Goal: Task Accomplishment & Management: Manage account settings

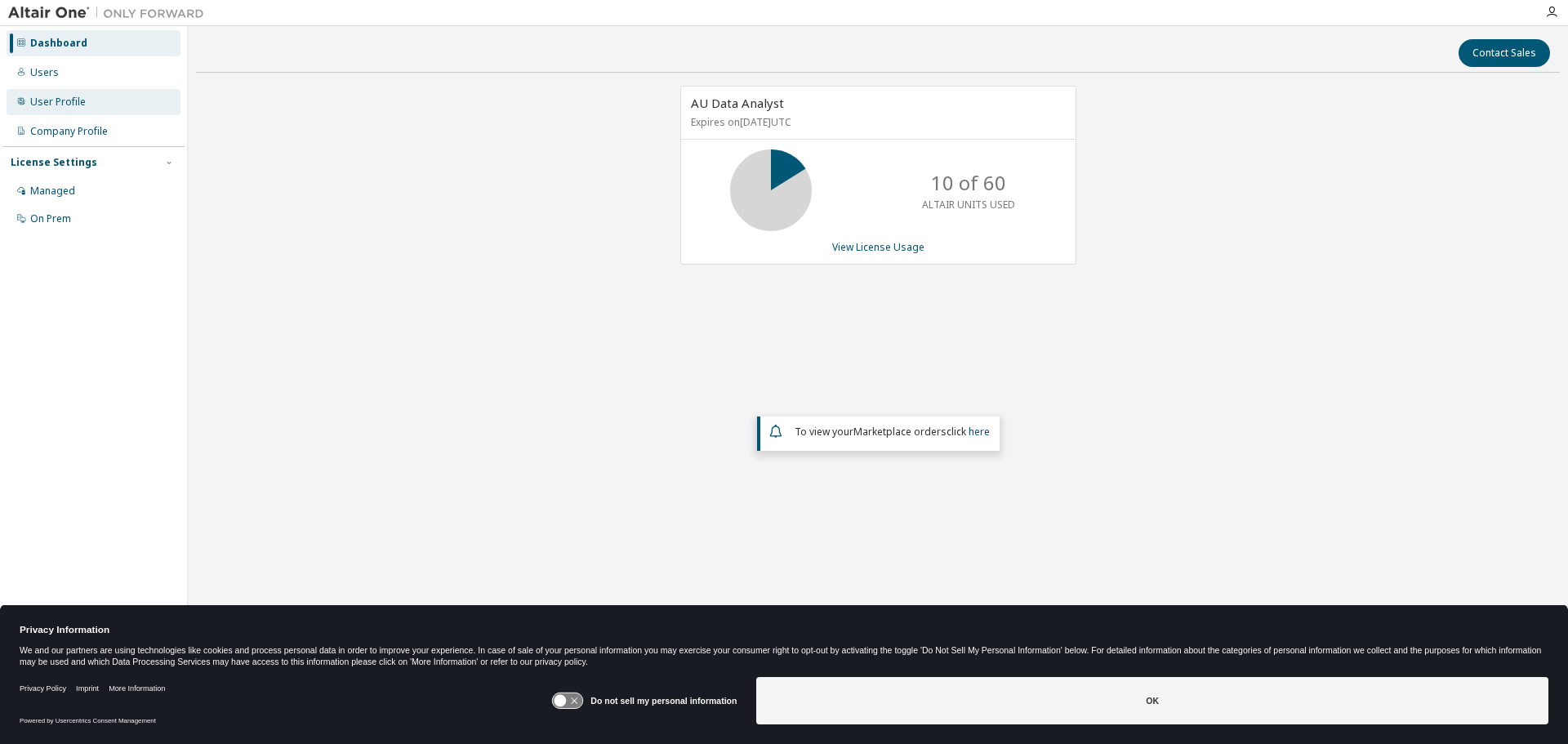
click at [63, 100] on div "User Profile" at bounding box center [58, 102] width 56 height 13
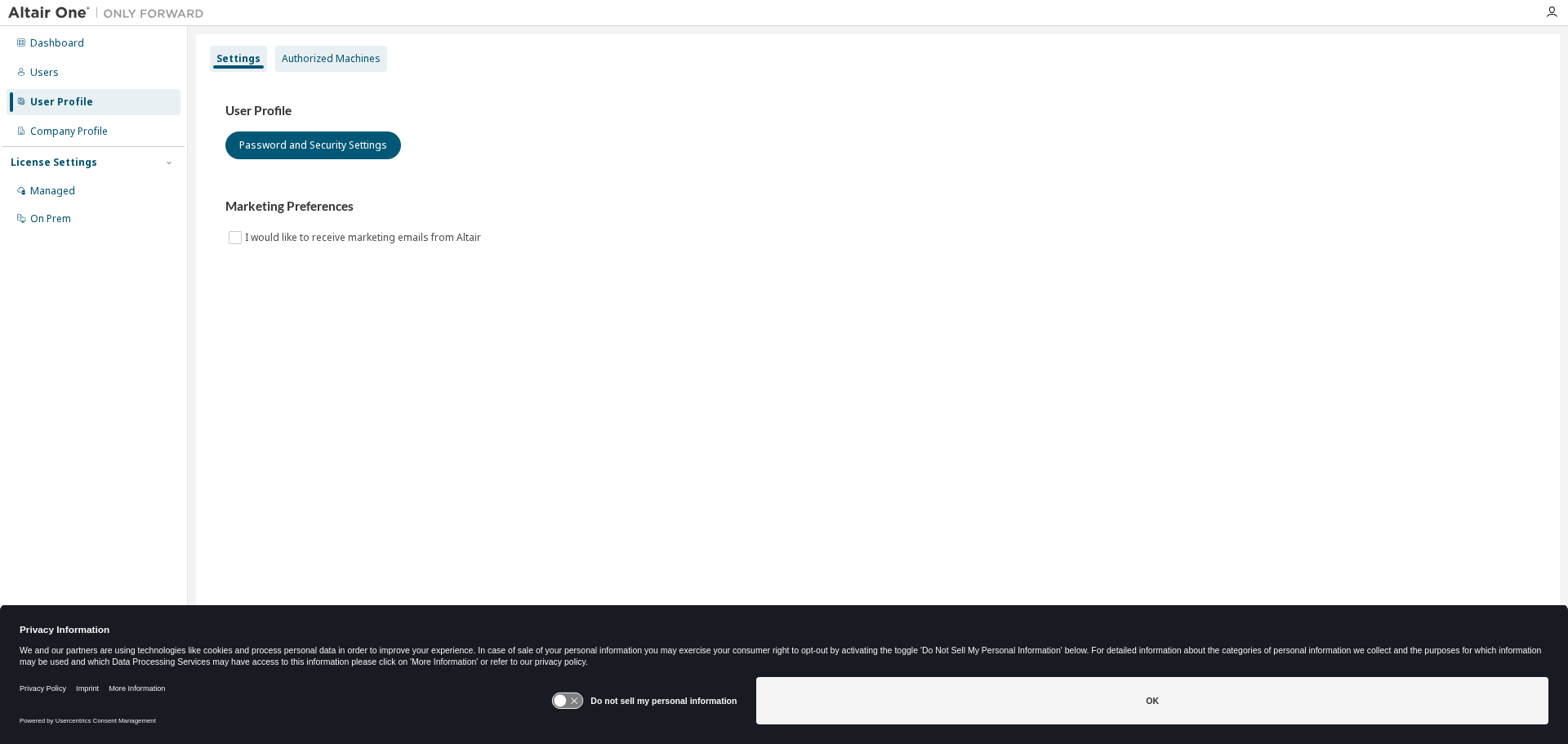
click at [301, 63] on div "Authorized Machines" at bounding box center [331, 59] width 99 height 13
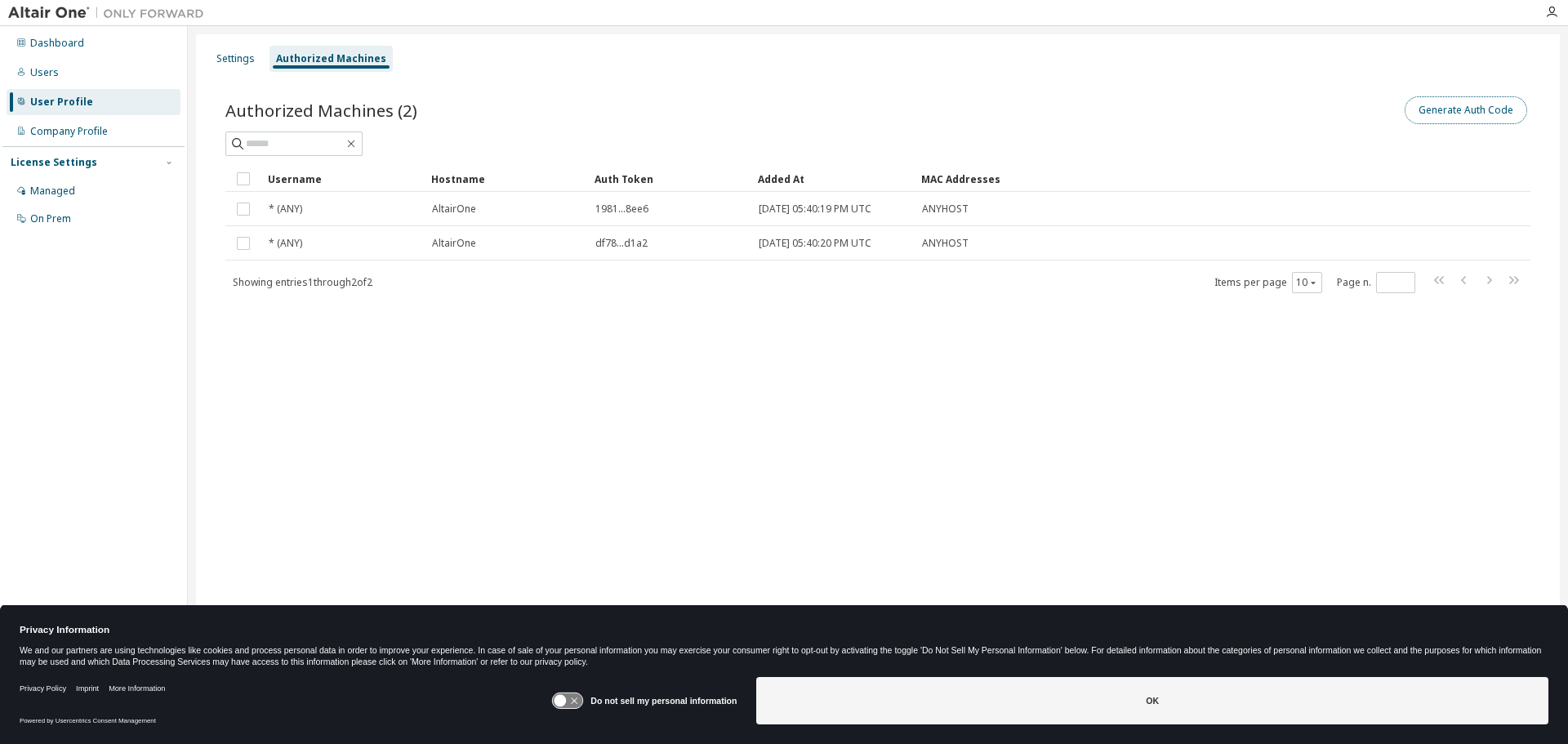
click at [1437, 108] on button "Generate Auth Code" at bounding box center [1466, 110] width 122 height 27
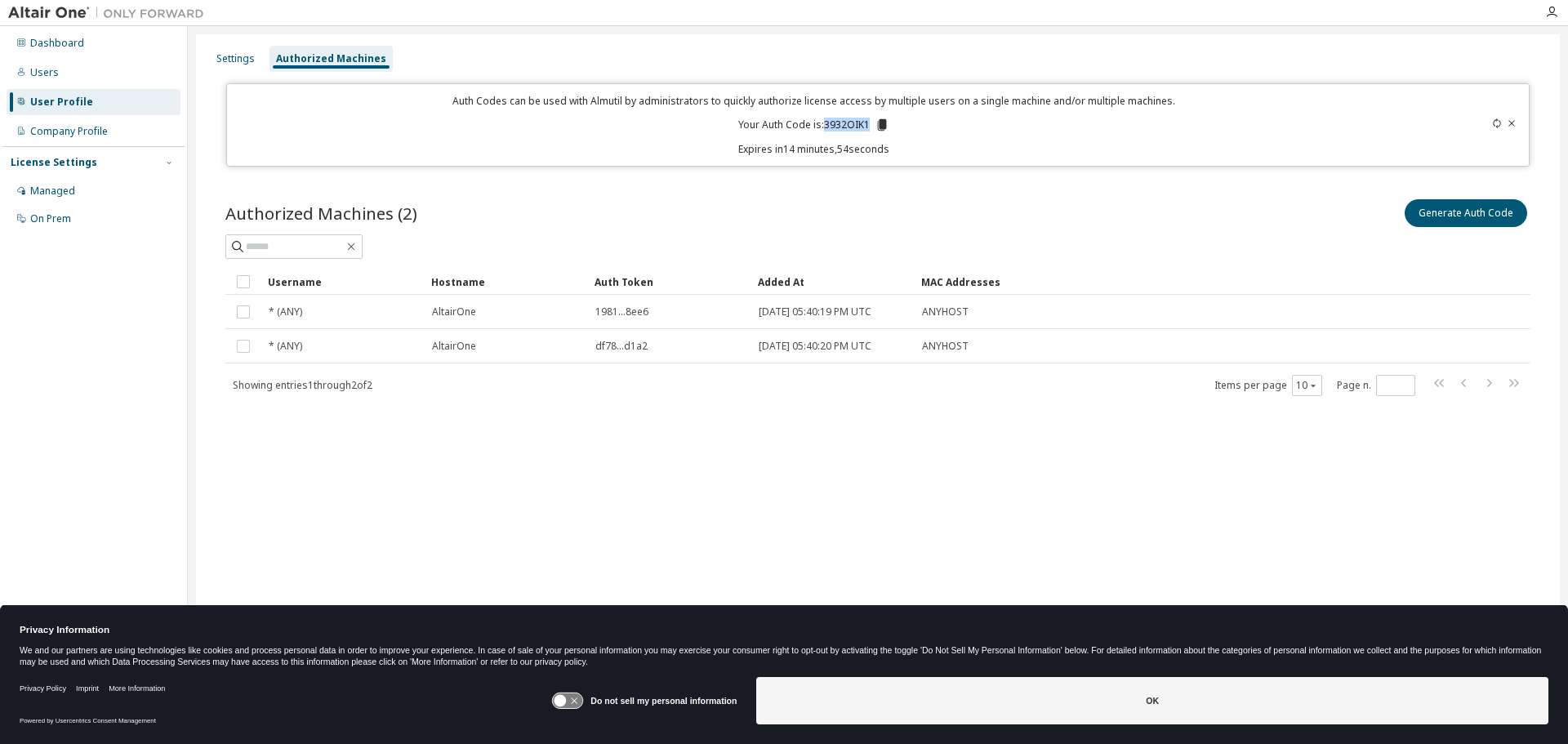
drag, startPoint x: 826, startPoint y: 124, endPoint x: 870, endPoint y: 127, distance: 44.1
click at [870, 127] on p "Your Auth Code is: 3932OIK1" at bounding box center [813, 125] width 151 height 15
copy p "3932OIK1"
click at [41, 44] on div "Dashboard" at bounding box center [57, 44] width 54 height 13
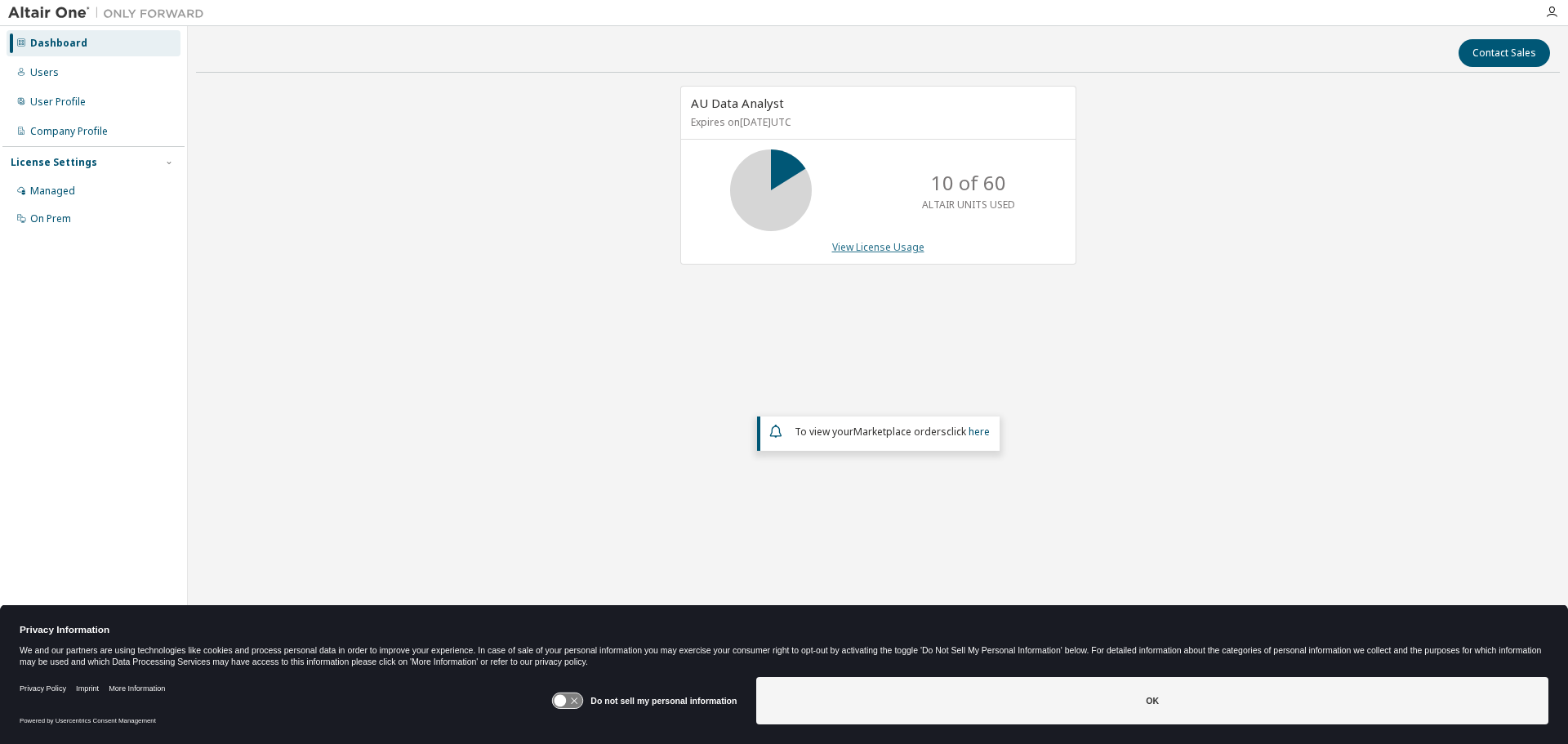
click at [887, 245] on link "View License Usage" at bounding box center [878, 246] width 92 height 14
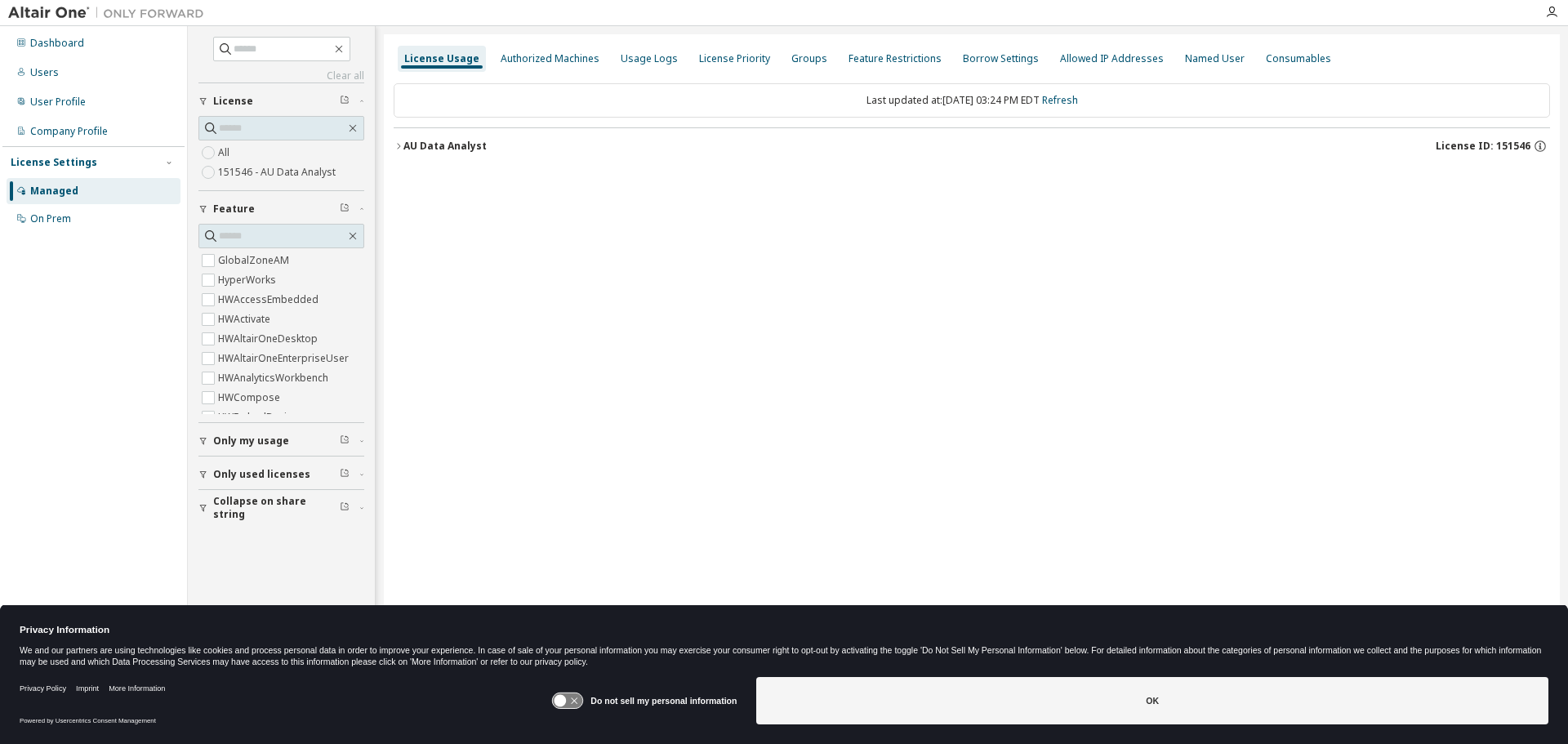
click at [1544, 13] on div at bounding box center [1552, 12] width 32 height 13
click at [1548, 17] on icon "button" at bounding box center [1552, 12] width 13 height 13
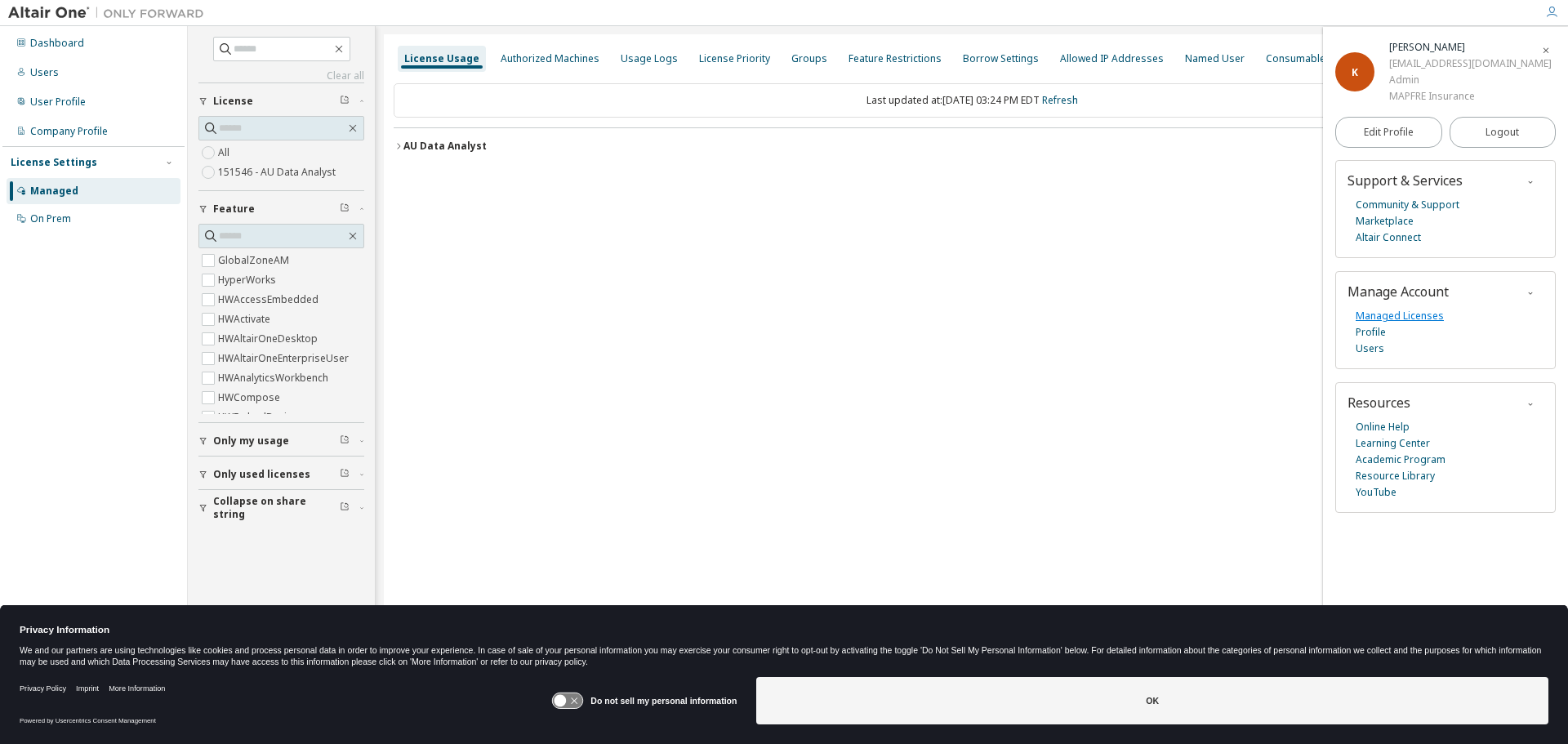
click at [1367, 320] on link "Managed Licenses" at bounding box center [1399, 316] width 88 height 16
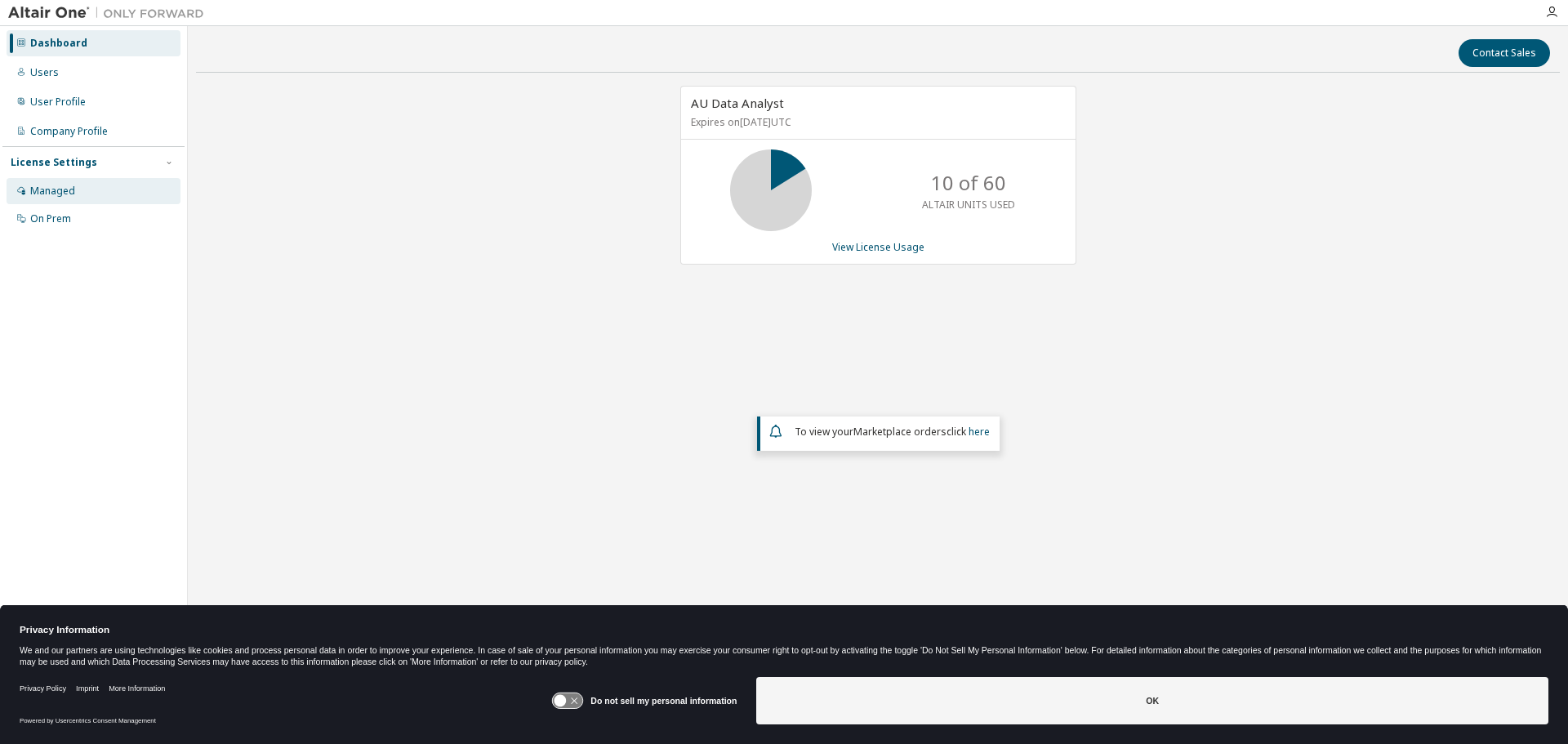
click at [62, 191] on div "Managed" at bounding box center [52, 191] width 45 height 13
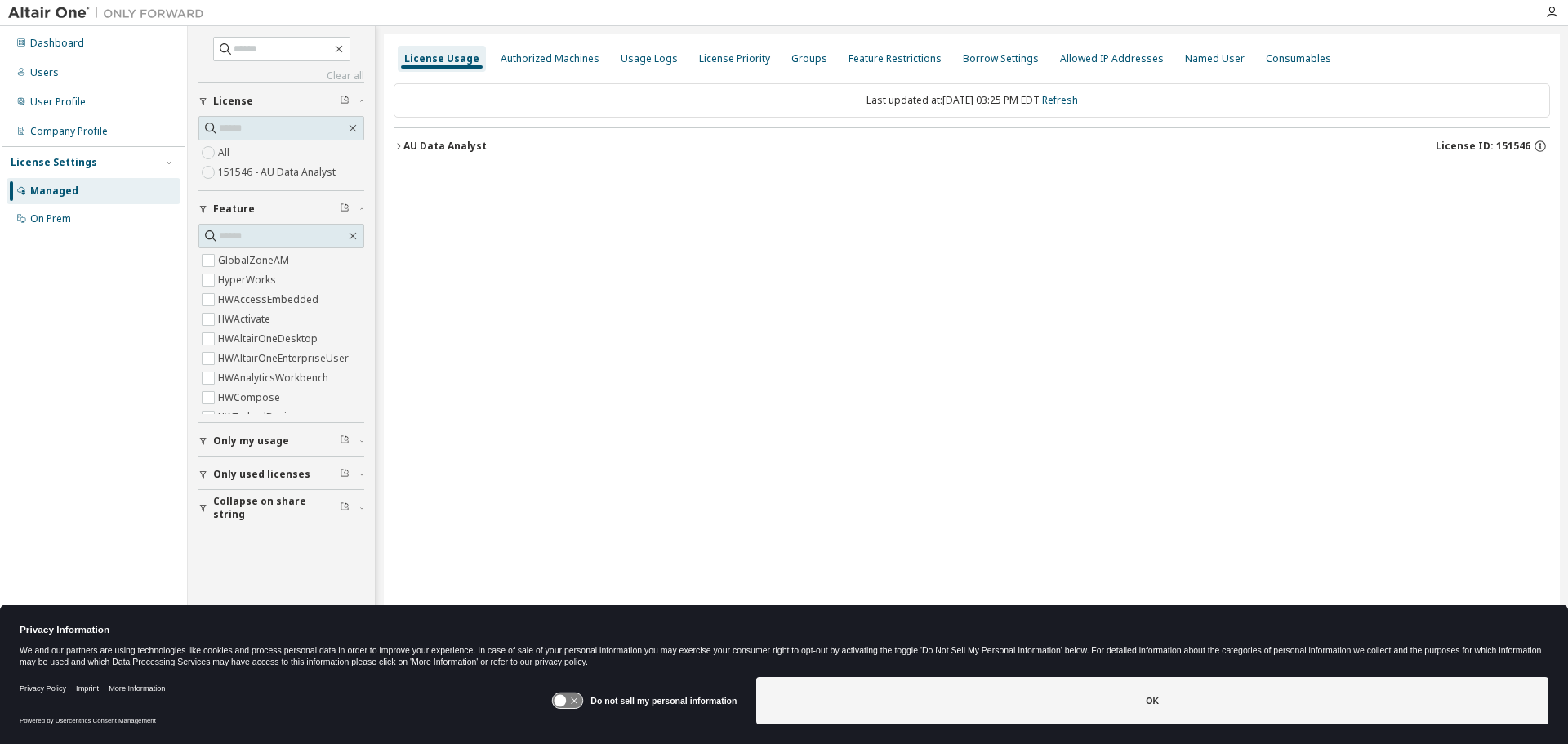
click at [395, 146] on icon "button" at bounding box center [398, 146] width 9 height 9
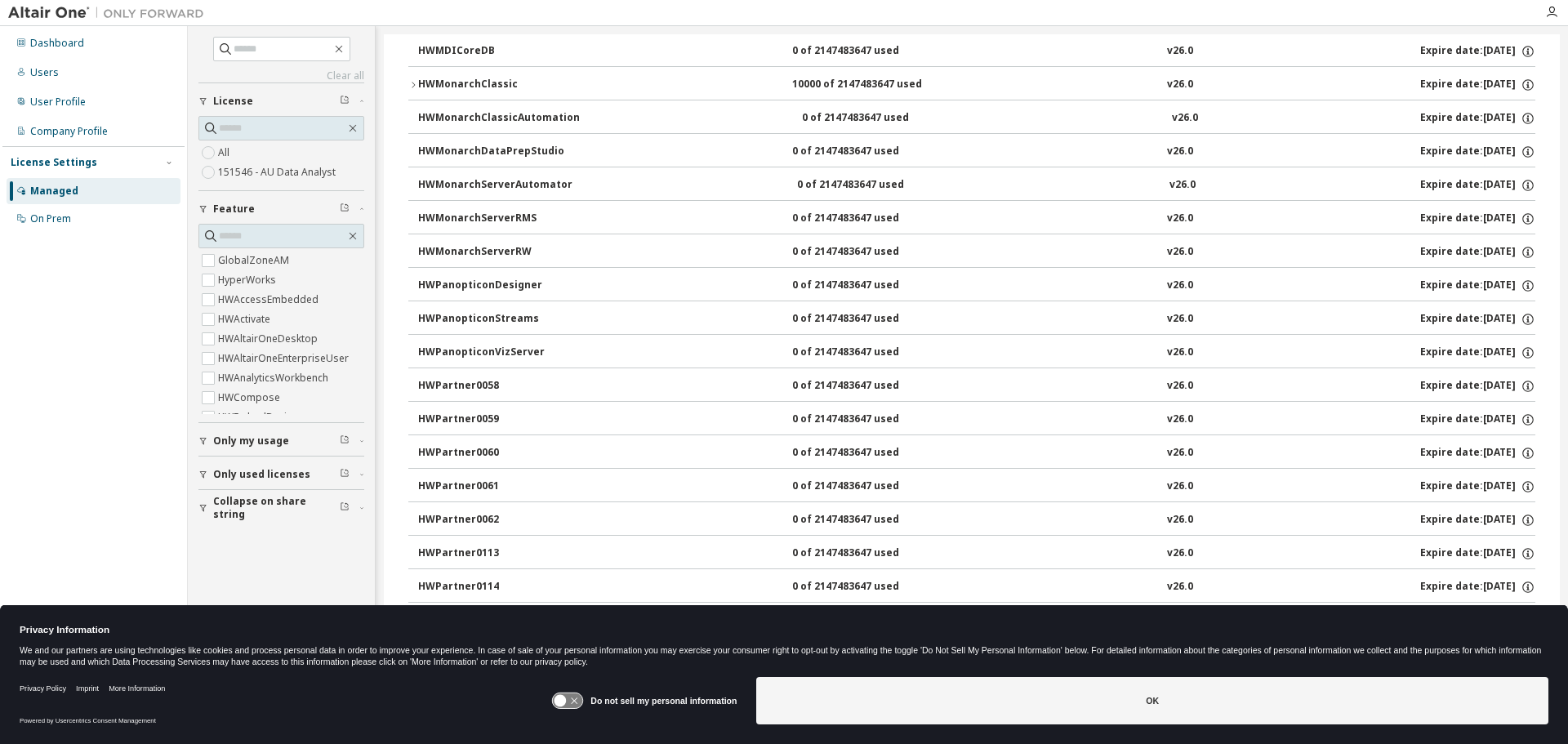
scroll to position [817, 0]
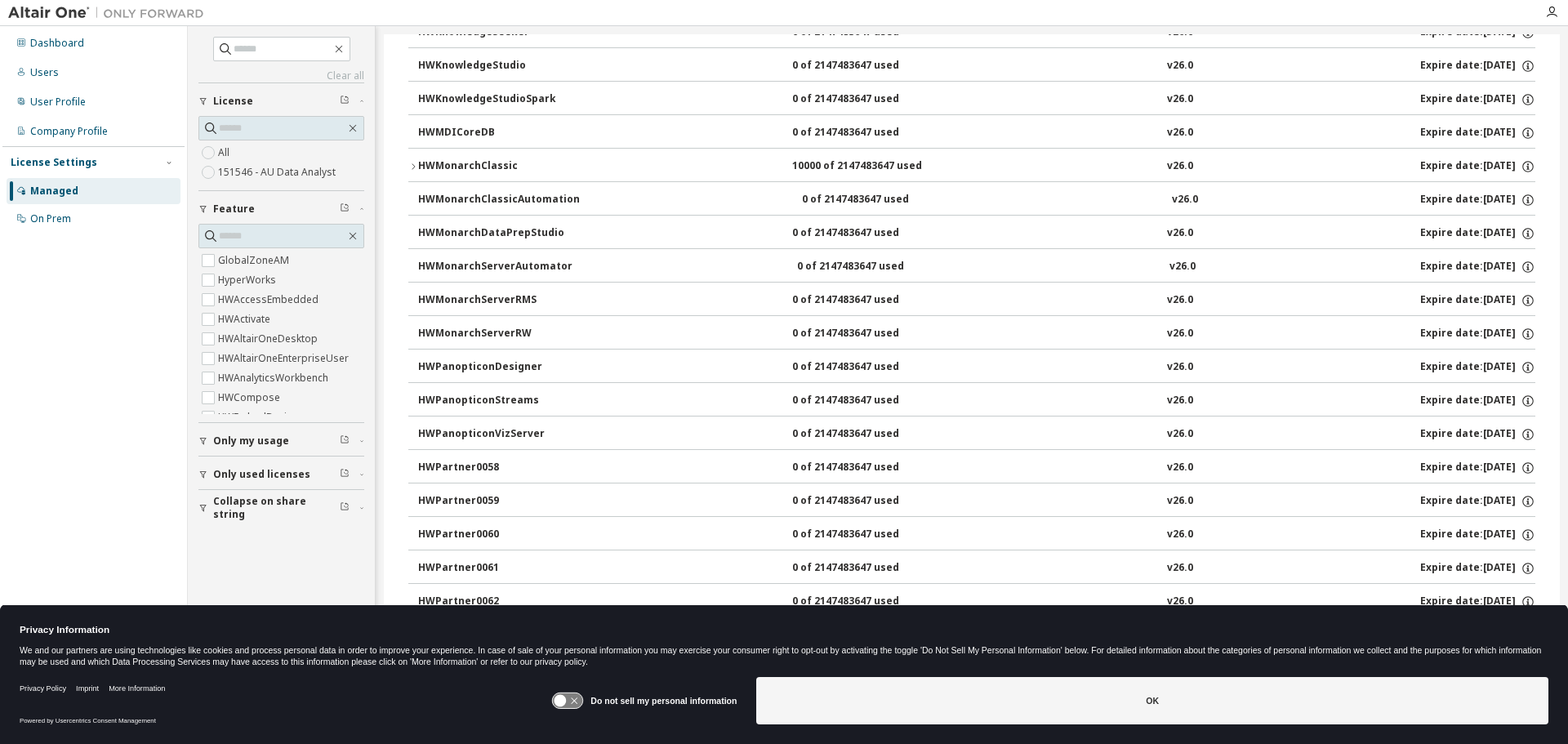
click at [415, 170] on icon "button" at bounding box center [413, 167] width 9 height 9
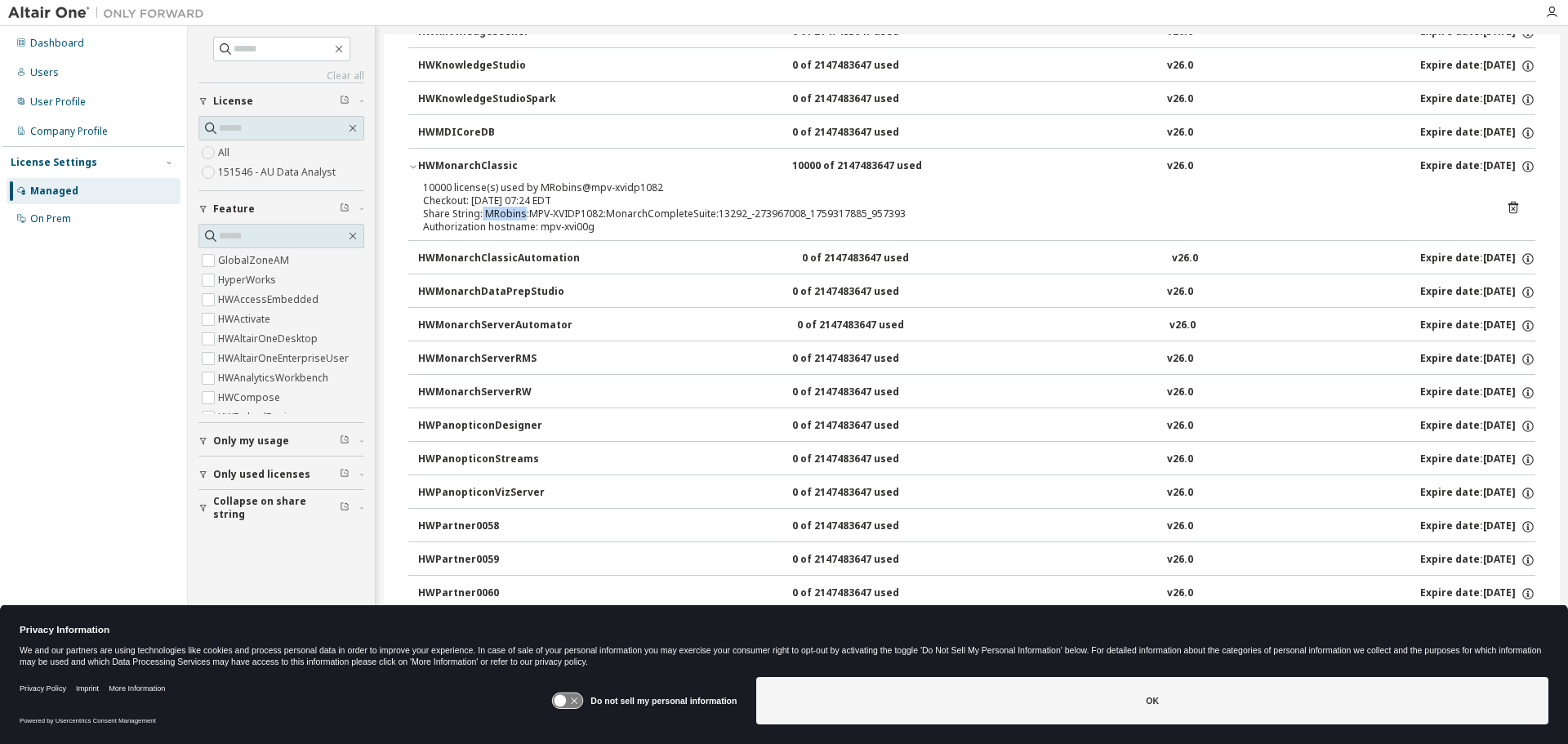
drag, startPoint x: 481, startPoint y: 215, endPoint x: 524, endPoint y: 215, distance: 43.0
click at [524, 215] on div "Share String: MRobins:MPV-XVIDP1082:MonarchCompleteSuite:13292_-273967008_17593…" at bounding box center [952, 214] width 1059 height 13
click at [512, 215] on div "Share String: MRobins:MPV-XVIDP1082:MonarchCompleteSuite:13292_-273967008_17593…" at bounding box center [952, 214] width 1059 height 13
drag, startPoint x: 495, startPoint y: 213, endPoint x: 516, endPoint y: 216, distance: 21.2
click at [516, 216] on div "Share String: MRobins:MPV-XVIDP1082:MonarchCompleteSuite:13292_-273967008_17593…" at bounding box center [952, 214] width 1059 height 13
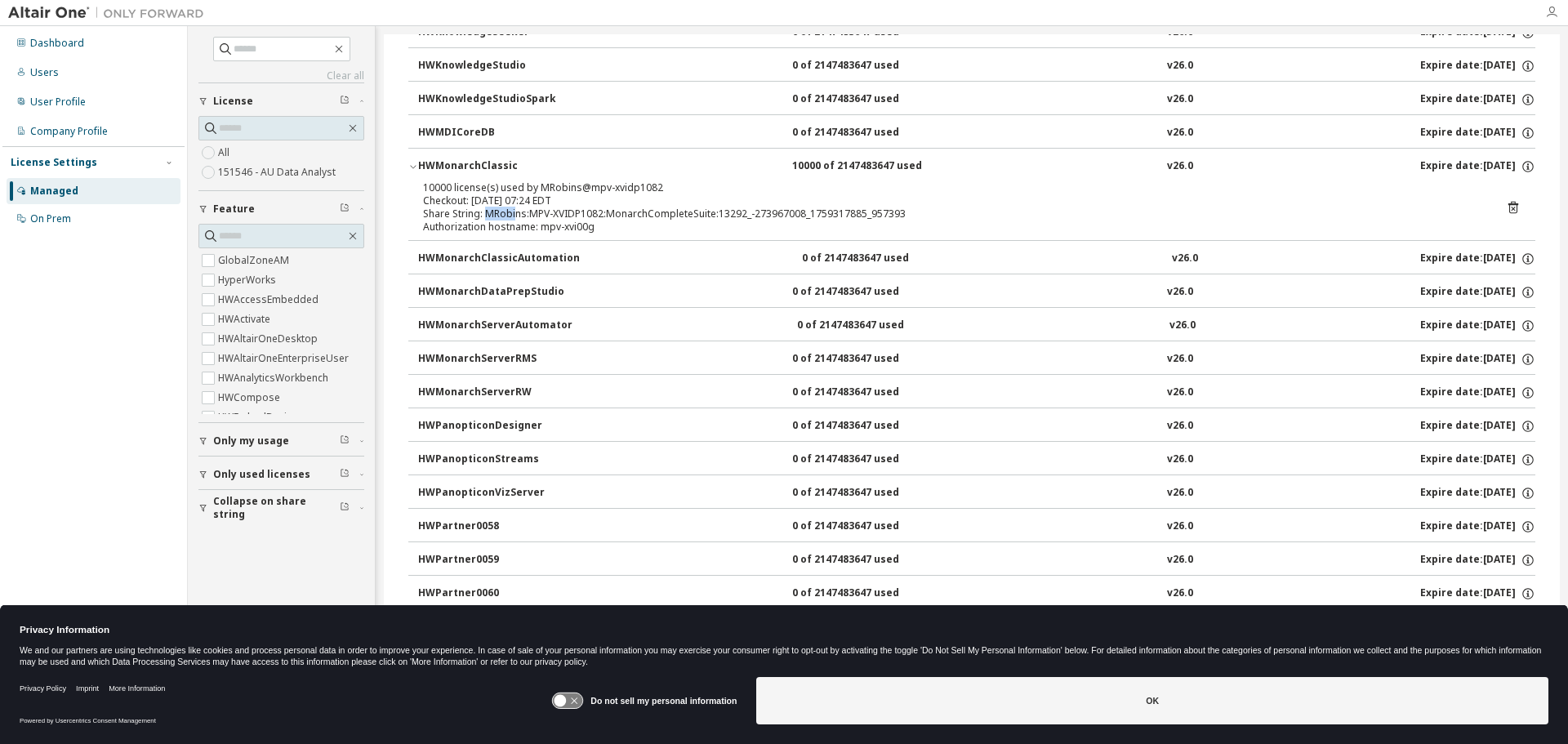
click at [1553, 15] on icon "button" at bounding box center [1552, 12] width 13 height 13
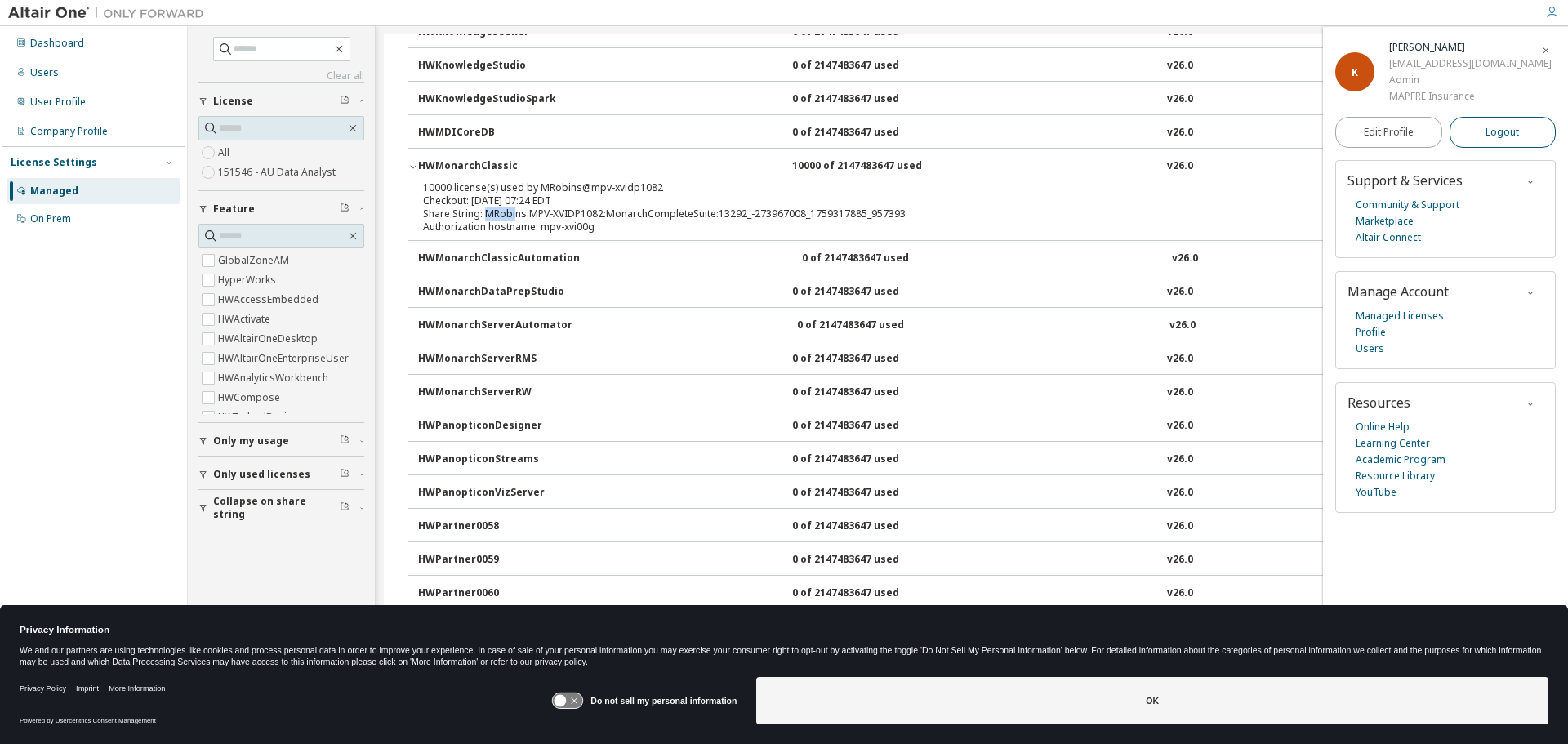
click at [1486, 136] on span "Logout" at bounding box center [1502, 132] width 33 height 16
